Goal: Information Seeking & Learning: Understand process/instructions

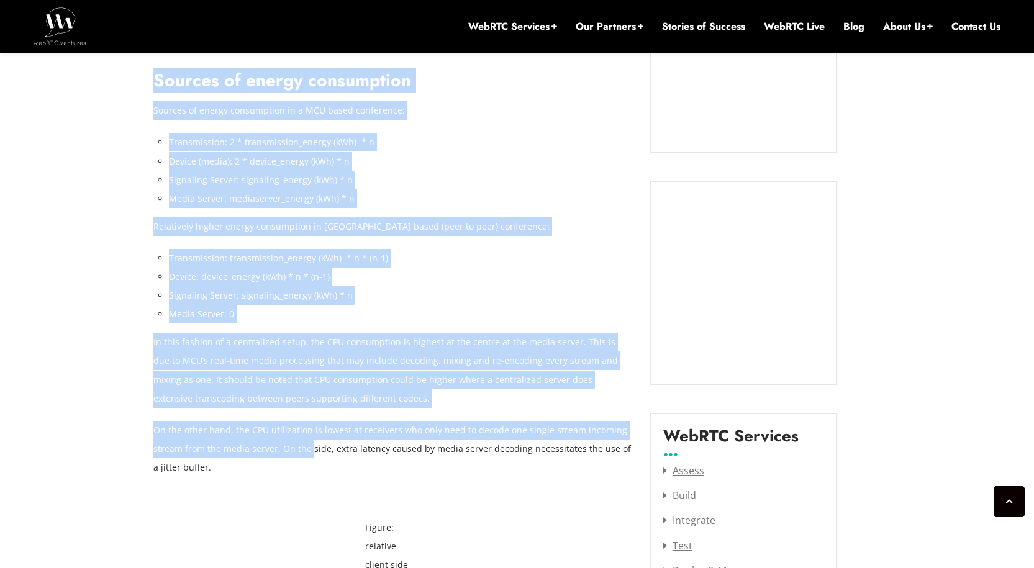
scroll to position [1255, 0]
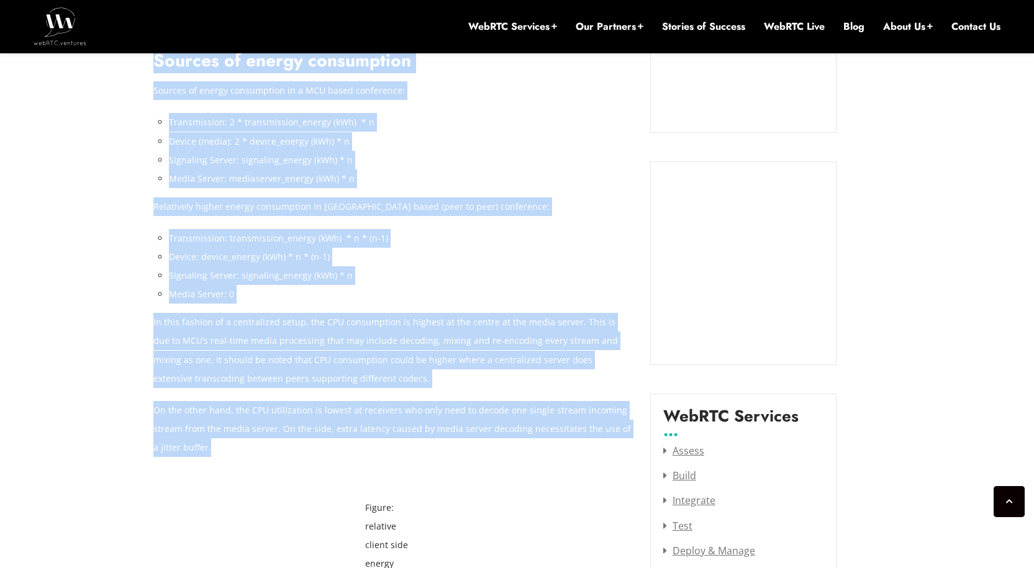
drag, startPoint x: 153, startPoint y: 110, endPoint x: 307, endPoint y: 430, distance: 355.0
click at [307, 429] on p "On the other hand, the CPU utilization is lowest at receivers who only need to …" at bounding box center [392, 429] width 478 height 56
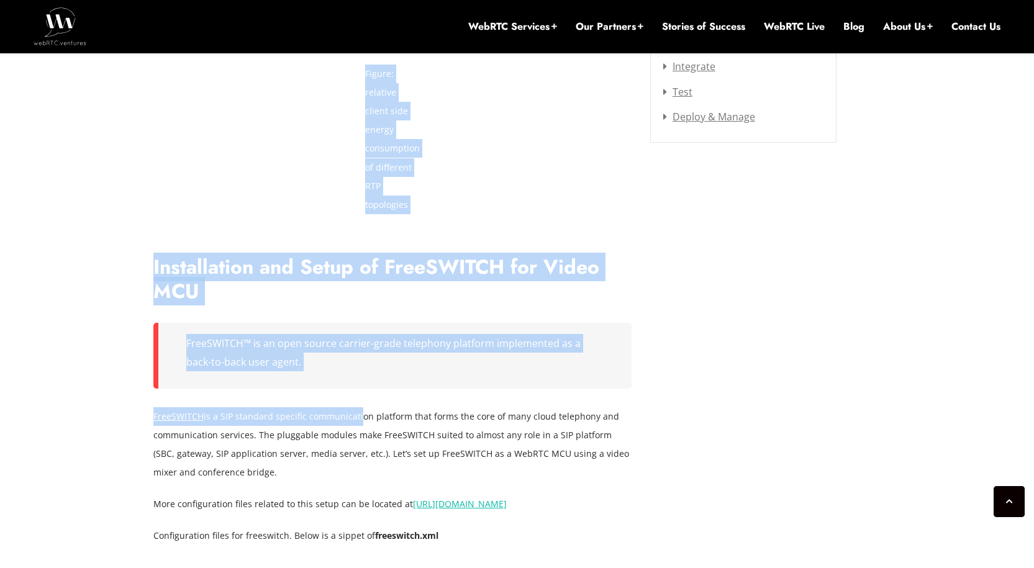
scroll to position [1689, 0]
drag, startPoint x: 151, startPoint y: 314, endPoint x: 393, endPoint y: 320, distance: 242.3
click at [386, 279] on h1 "Installation and Setup of FreeSWITCH for Video MCU" at bounding box center [392, 279] width 478 height 49
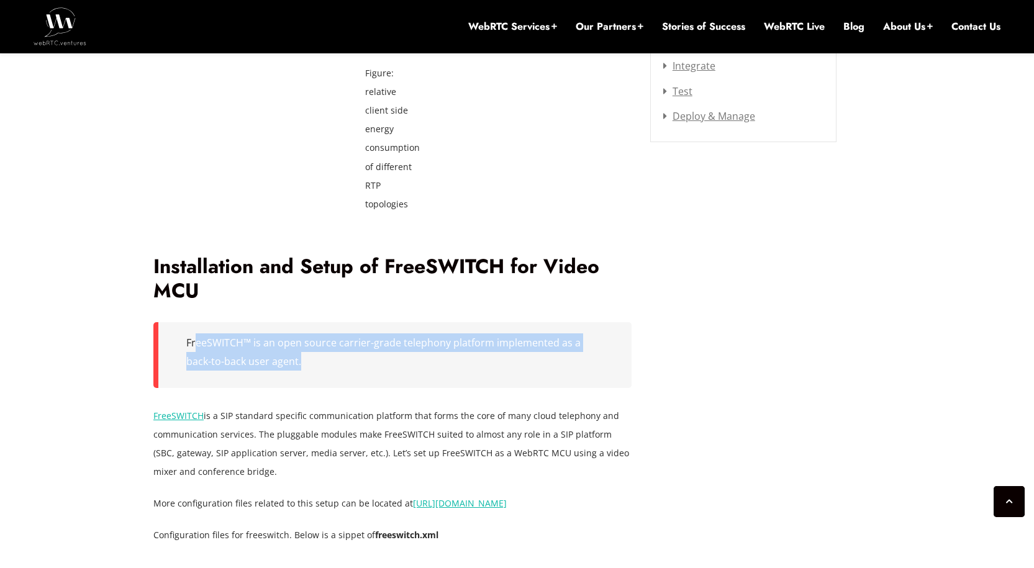
drag, startPoint x: 240, startPoint y: 334, endPoint x: 306, endPoint y: 346, distance: 67.6
click at [306, 346] on blockquote "FreeSWITCH™ is an open source carrier-grade telephony platform implemented as a…" at bounding box center [392, 355] width 478 height 66
click at [306, 346] on p "FreeSWITCH™ is an open source carrier-grade telephony platform implemented as a…" at bounding box center [394, 352] width 417 height 37
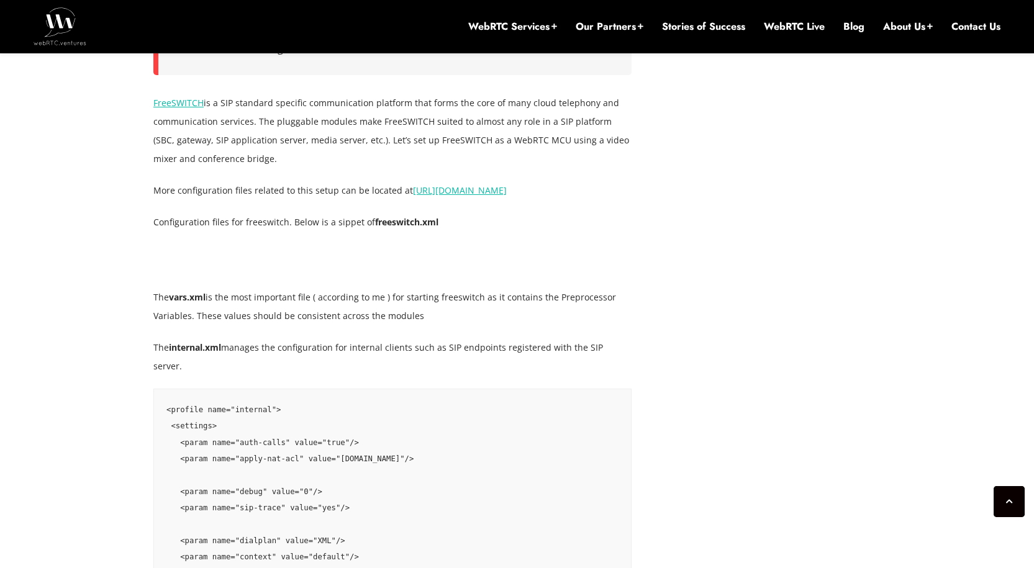
scroll to position [2000, 0]
drag, startPoint x: 437, startPoint y: 235, endPoint x: 149, endPoint y: 188, distance: 291.9
drag, startPoint x: 221, startPoint y: 200, endPoint x: 455, endPoint y: 240, distance: 237.5
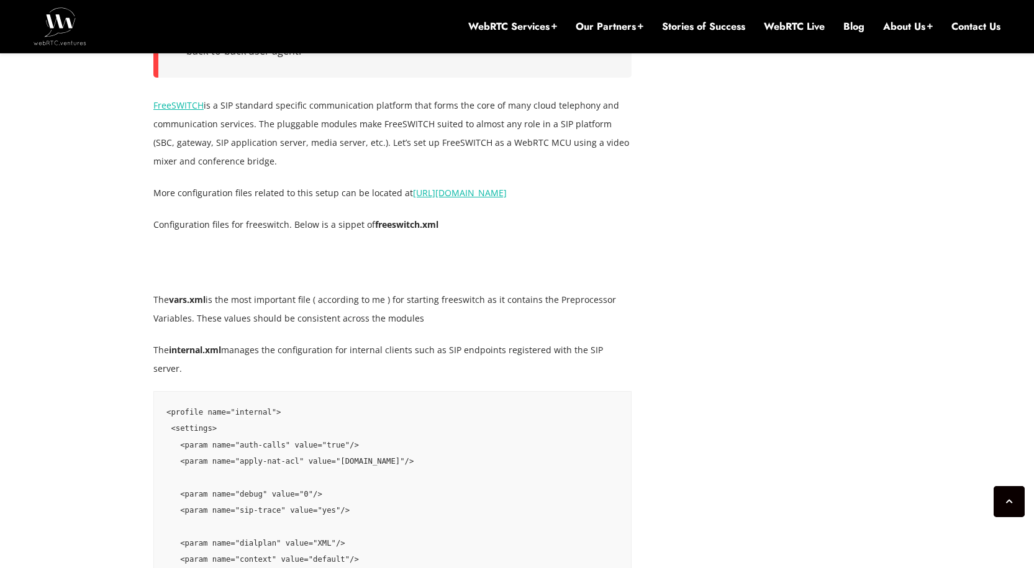
click at [455, 234] on p "Configuration files for freeswitch. Below is a sippet of freeswitch.xml" at bounding box center [392, 225] width 478 height 19
drag, startPoint x: 418, startPoint y: 231, endPoint x: 148, endPoint y: 184, distance: 274.1
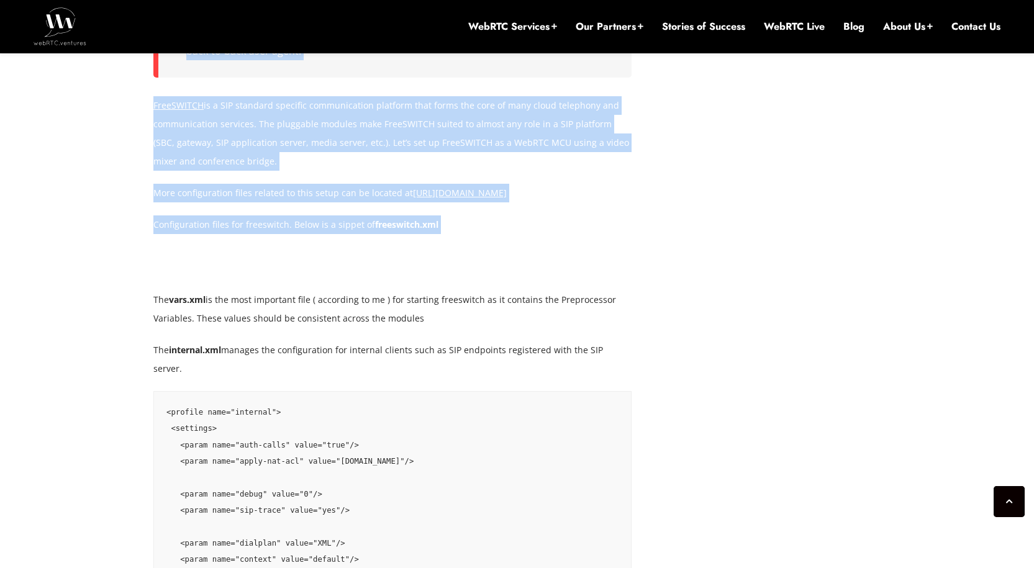
drag, startPoint x: 147, startPoint y: 184, endPoint x: 432, endPoint y: 251, distance: 293.3
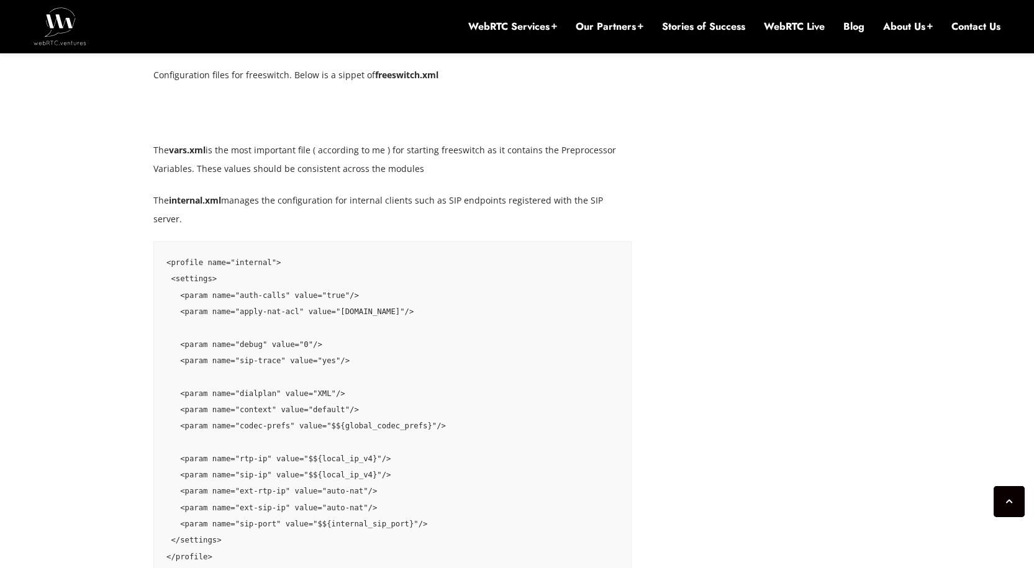
scroll to position [2124, 0]
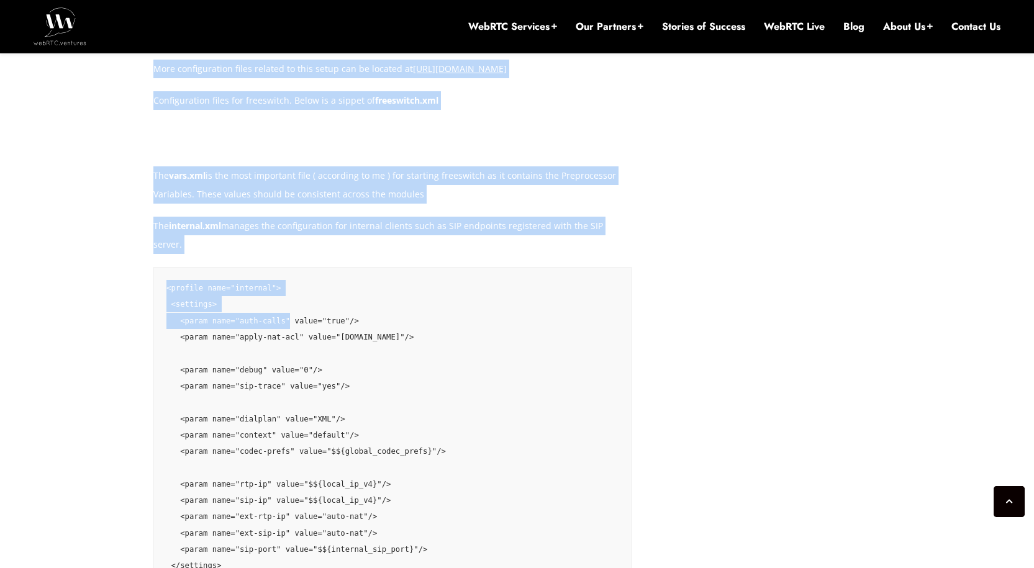
drag, startPoint x: 150, startPoint y: 191, endPoint x: 280, endPoint y: 309, distance: 175.5
click at [281, 309] on pre "<profile name="internal"> <settings> <param name="auth-calls" value="true"/> <p…" at bounding box center [392, 435] width 478 height 337
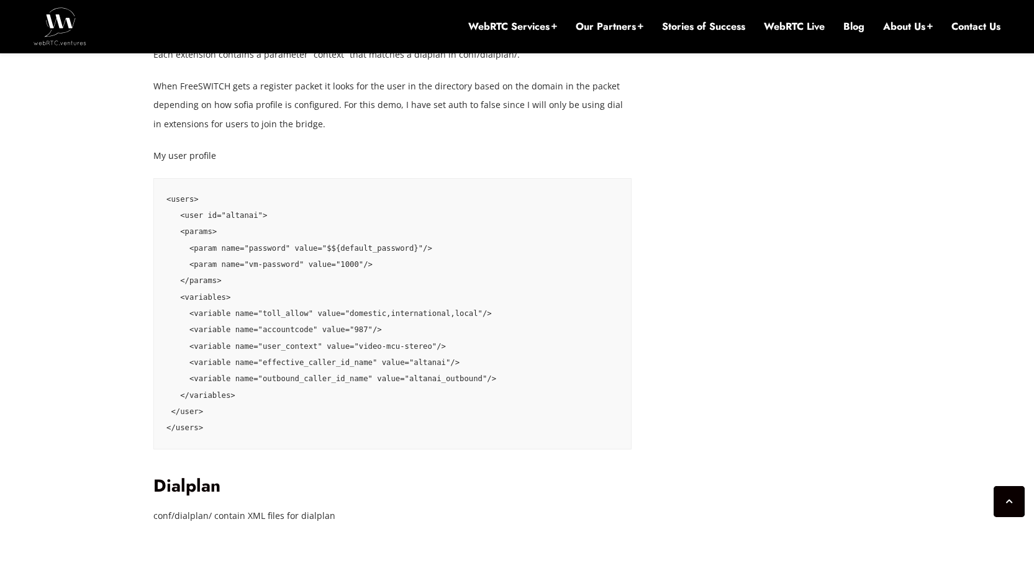
scroll to position [3490, 0]
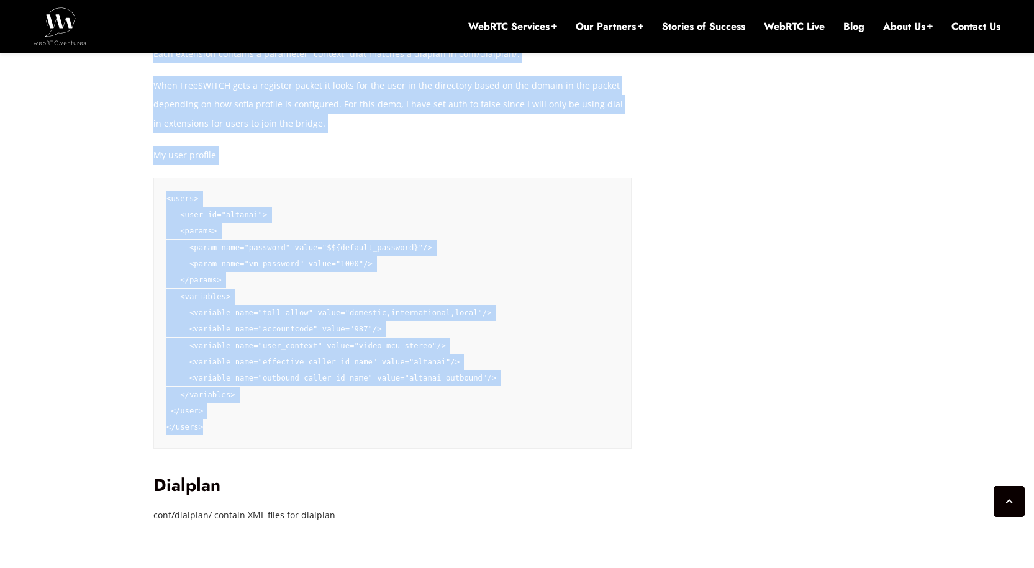
drag, startPoint x: 156, startPoint y: 281, endPoint x: 433, endPoint y: 429, distance: 314.0
click at [433, 429] on div "A Media Control Unit or MCU is the most established and time tested approach to…" at bounding box center [392, 493] width 478 height 6301
click at [432, 429] on pre "<users> <user id="altanai"> <params> <param name="password" value="$${default_p…" at bounding box center [392, 313] width 478 height 271
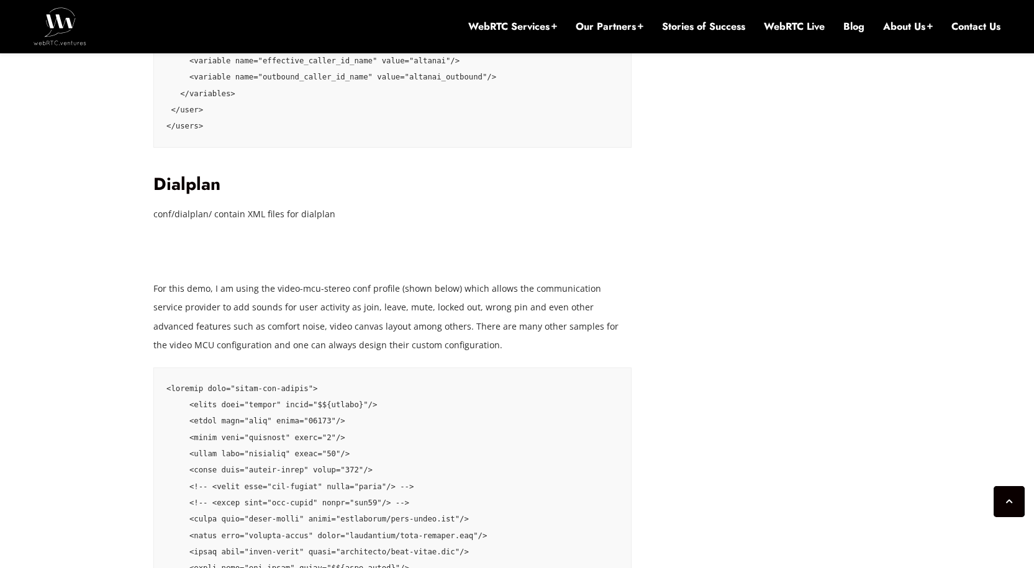
scroll to position [3739, 0]
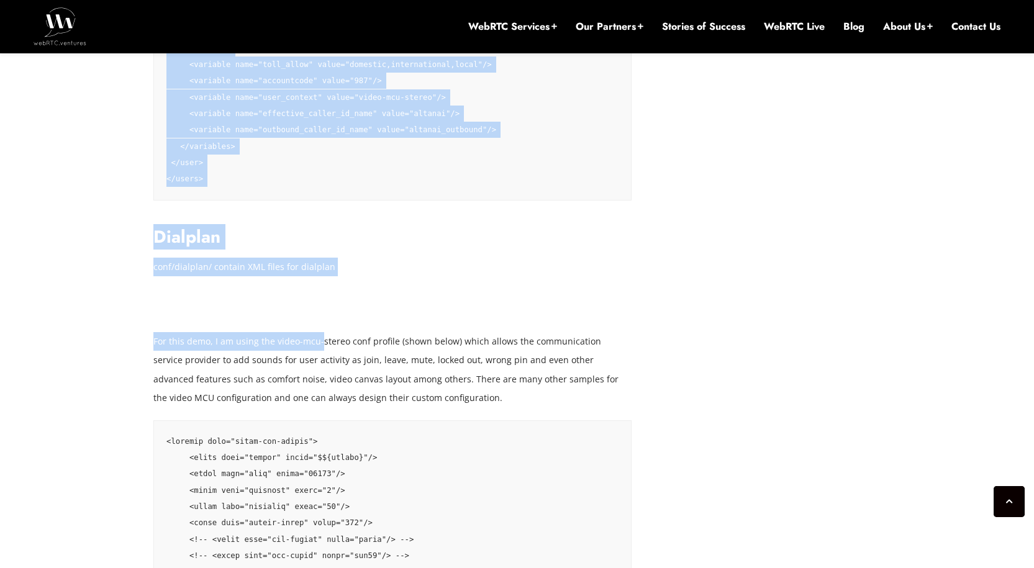
drag, startPoint x: 145, startPoint y: 242, endPoint x: 339, endPoint y: 335, distance: 215.0
click at [331, 340] on div "[DATE] [PERSON_NAME] Comments Off on Configuring FreeSWITCH as a WebRTC MCU Med…" at bounding box center [517, 407] width 1034 height 7328
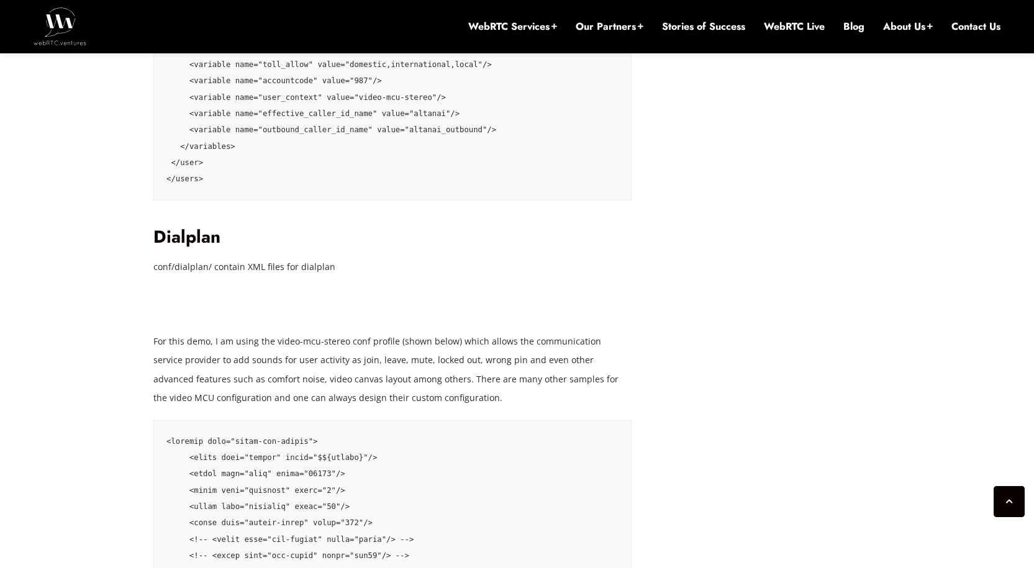
click at [358, 327] on div "A Media Control Unit or MCU is the most established and time tested approach to…" at bounding box center [392, 245] width 478 height 6301
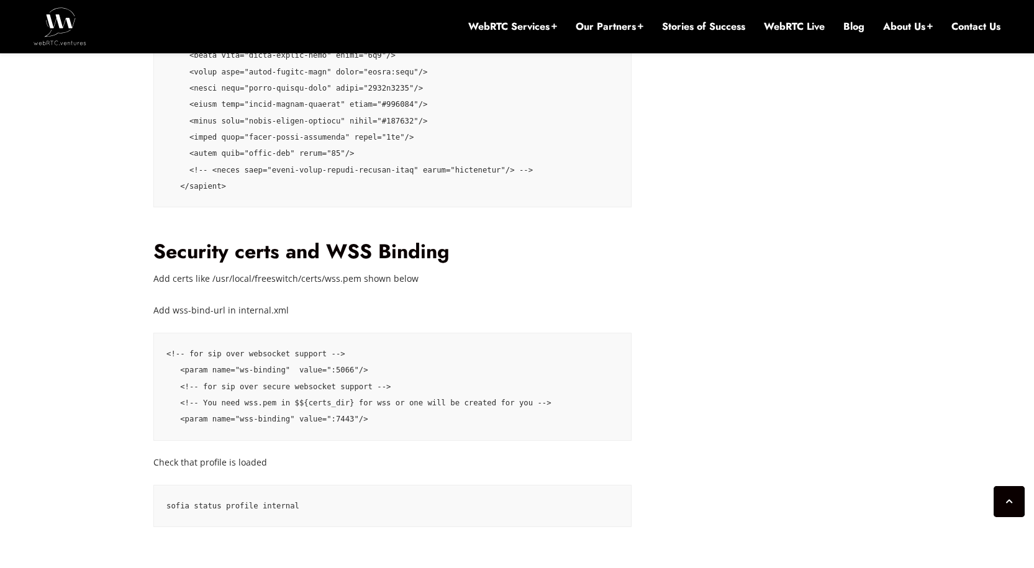
scroll to position [4546, 0]
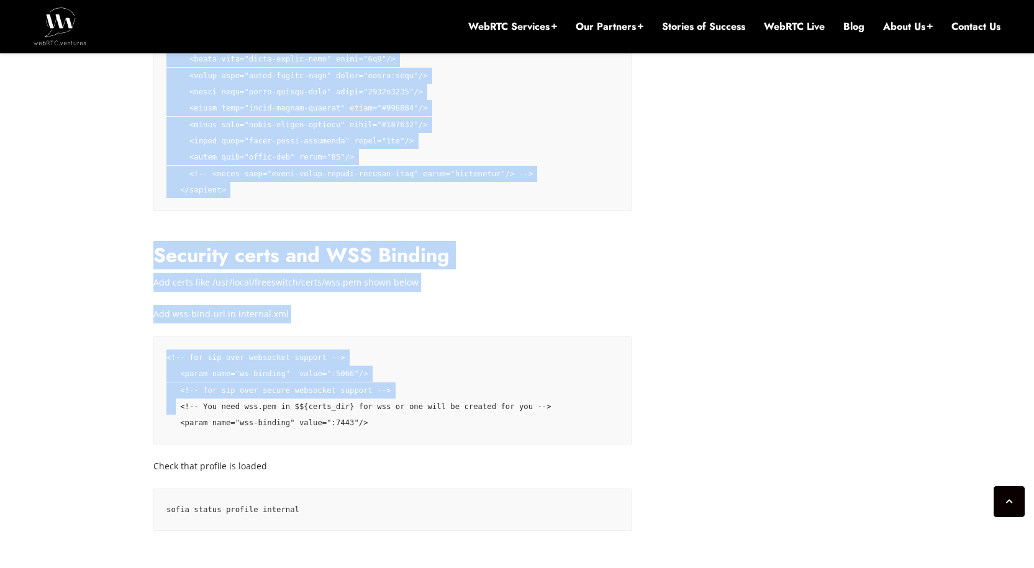
drag, startPoint x: 152, startPoint y: 267, endPoint x: 381, endPoint y: 399, distance: 264.1
click at [441, 320] on p "Add wss-bind-url in internal.xml" at bounding box center [392, 314] width 478 height 19
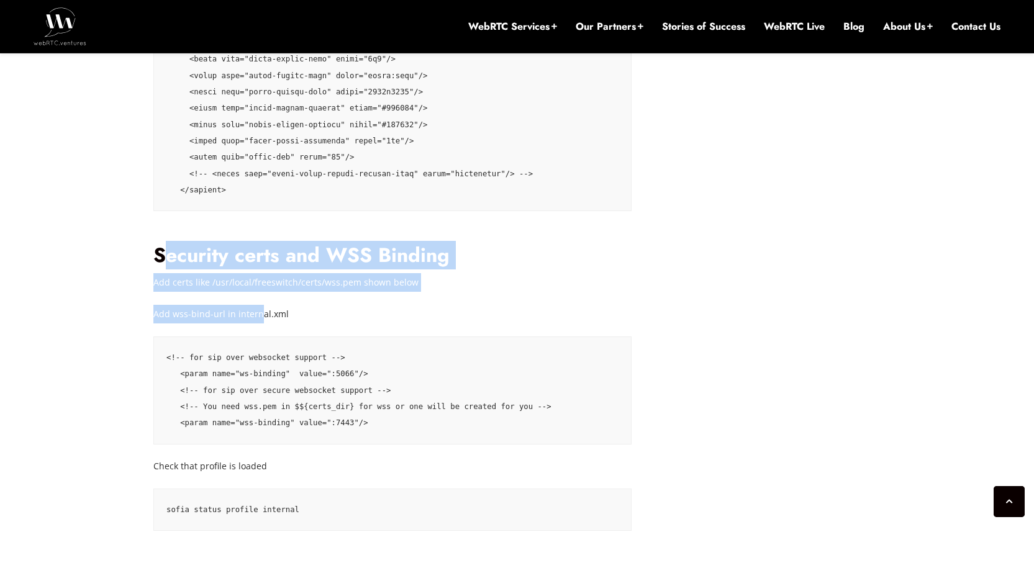
drag, startPoint x: 161, startPoint y: 272, endPoint x: 266, endPoint y: 318, distance: 114.6
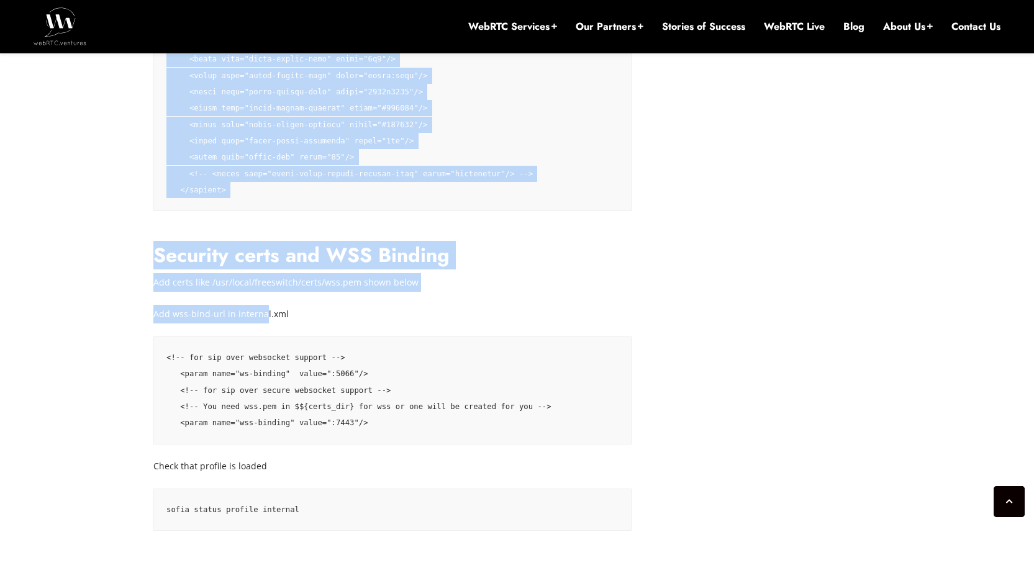
drag, startPoint x: 149, startPoint y: 271, endPoint x: 306, endPoint y: 307, distance: 160.6
click at [347, 292] on p "Add certs like /usr/local/freeswitch/certs/wss.pem shown below" at bounding box center [392, 282] width 478 height 19
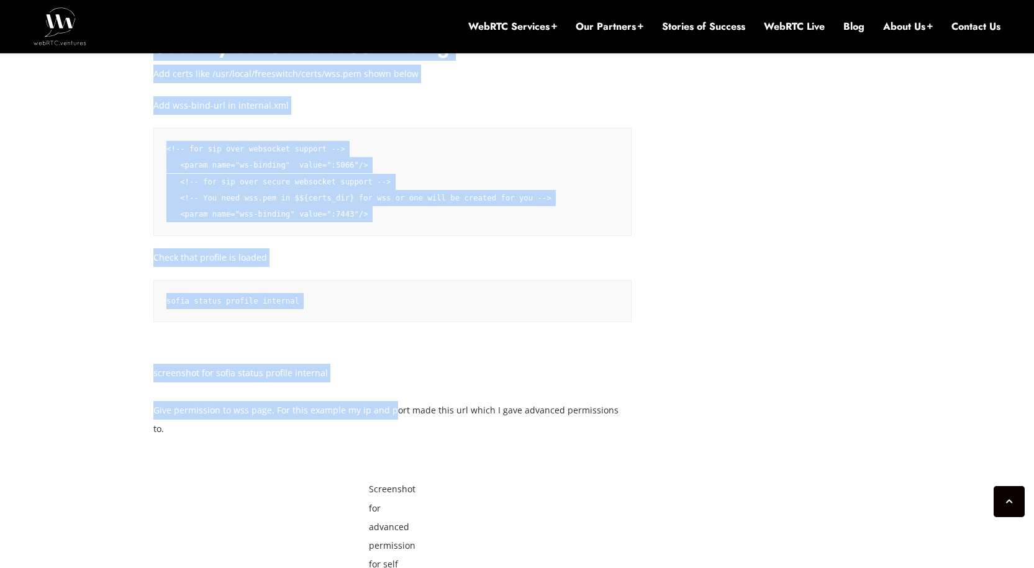
scroll to position [4794, 0]
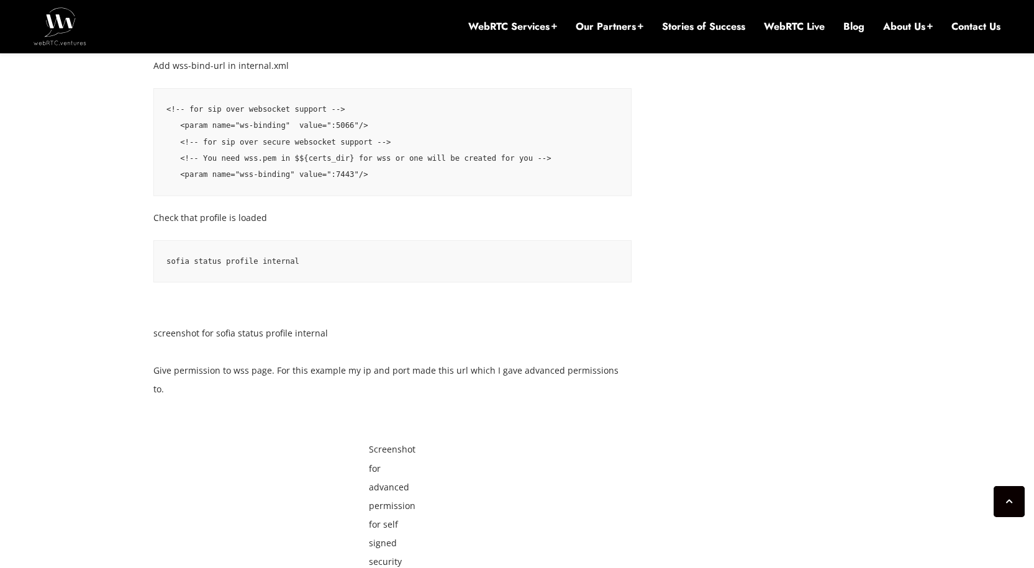
drag, startPoint x: 168, startPoint y: 270, endPoint x: 658, endPoint y: 387, distance: 503.3
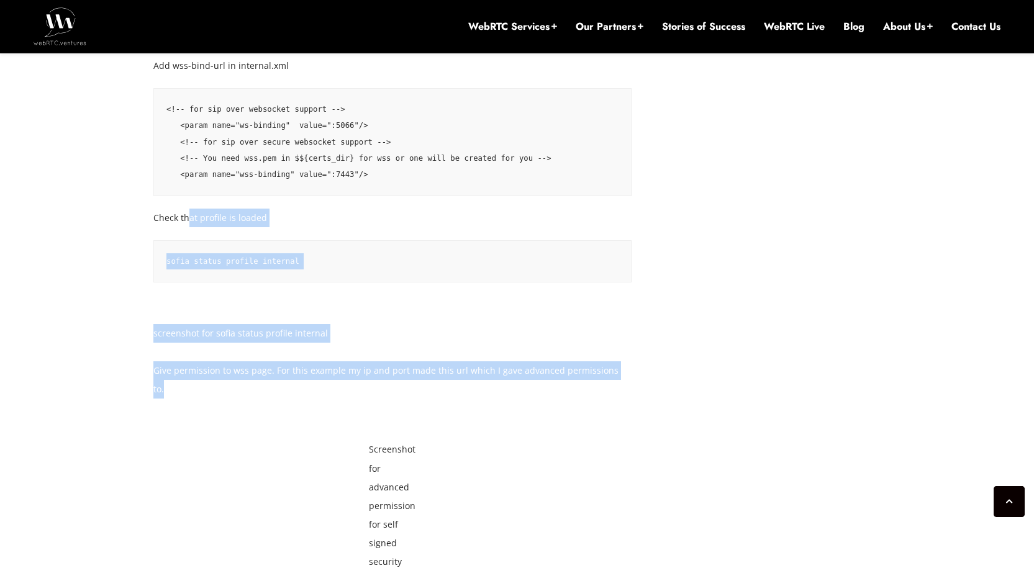
drag, startPoint x: 583, startPoint y: 379, endPoint x: 187, endPoint y: 232, distance: 422.9
click at [187, 227] on p "Check that profile is loaded" at bounding box center [392, 218] width 478 height 19
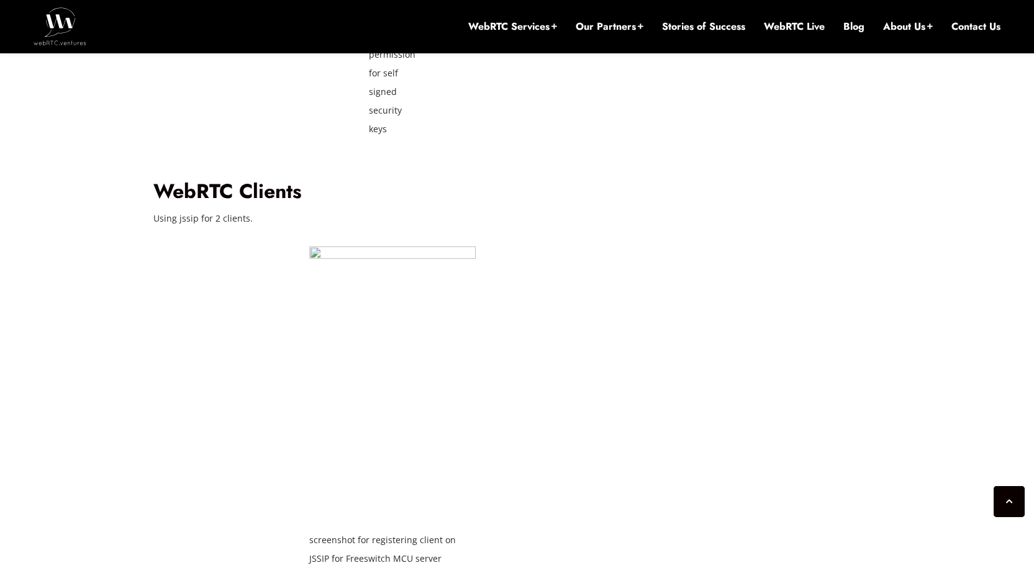
scroll to position [5229, 0]
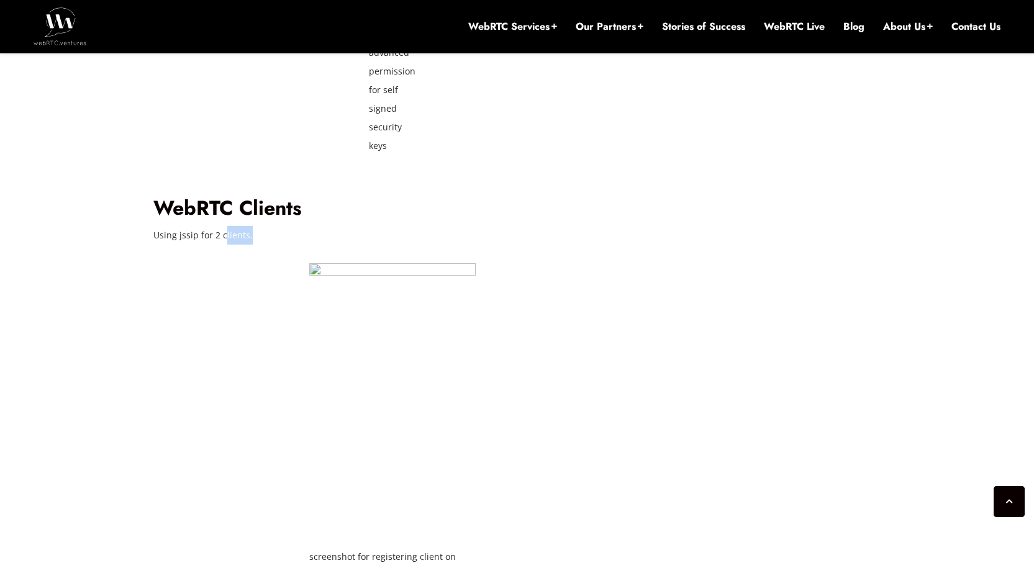
drag, startPoint x: 235, startPoint y: 232, endPoint x: 253, endPoint y: 236, distance: 19.1
click at [253, 236] on p "Using jssip for 2 clients." at bounding box center [392, 235] width 478 height 19
click at [254, 236] on p "Using jssip for 2 clients." at bounding box center [392, 235] width 478 height 19
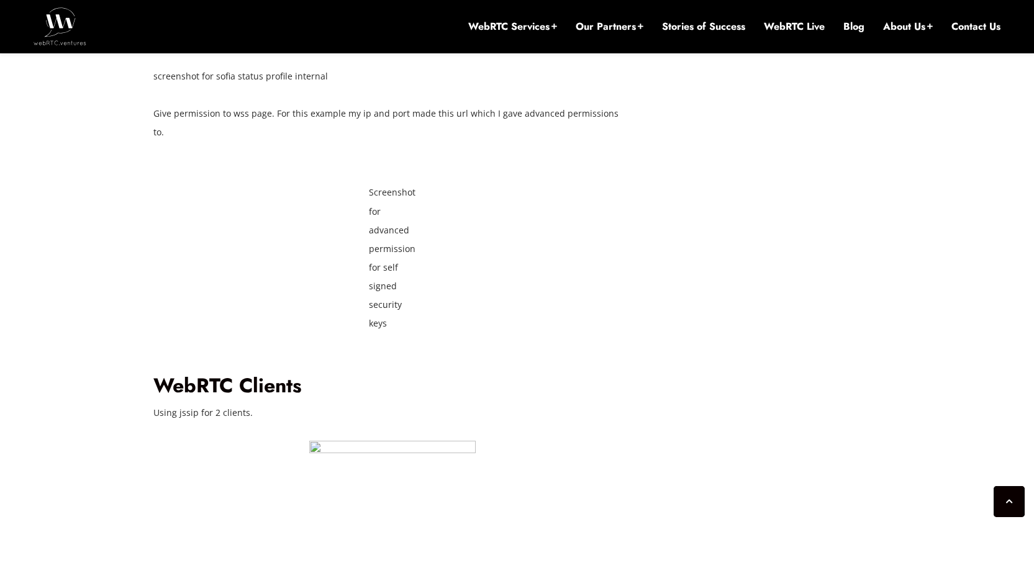
scroll to position [5043, 0]
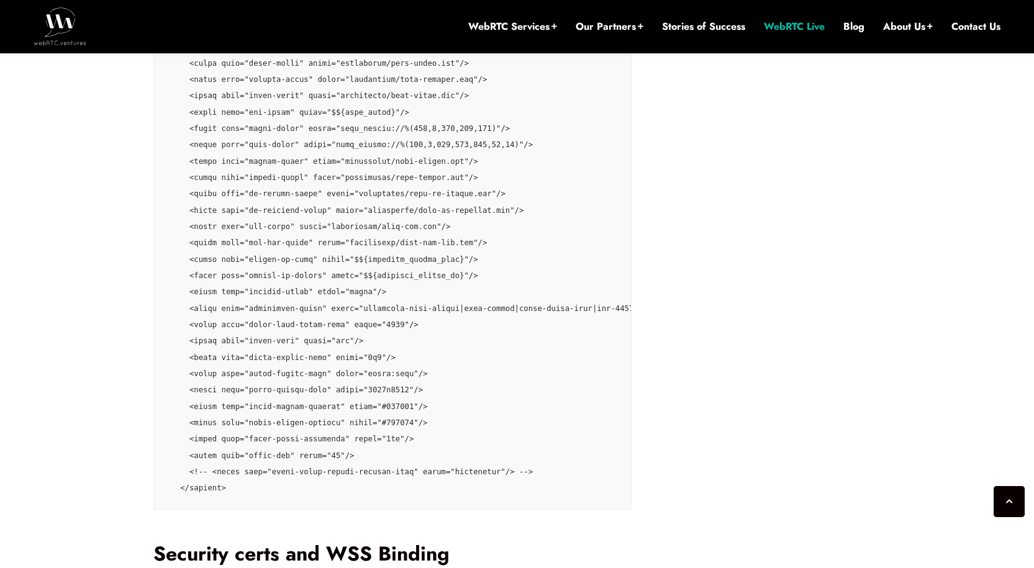
scroll to position [4229, 0]
